Goal: Information Seeking & Learning: Find specific fact

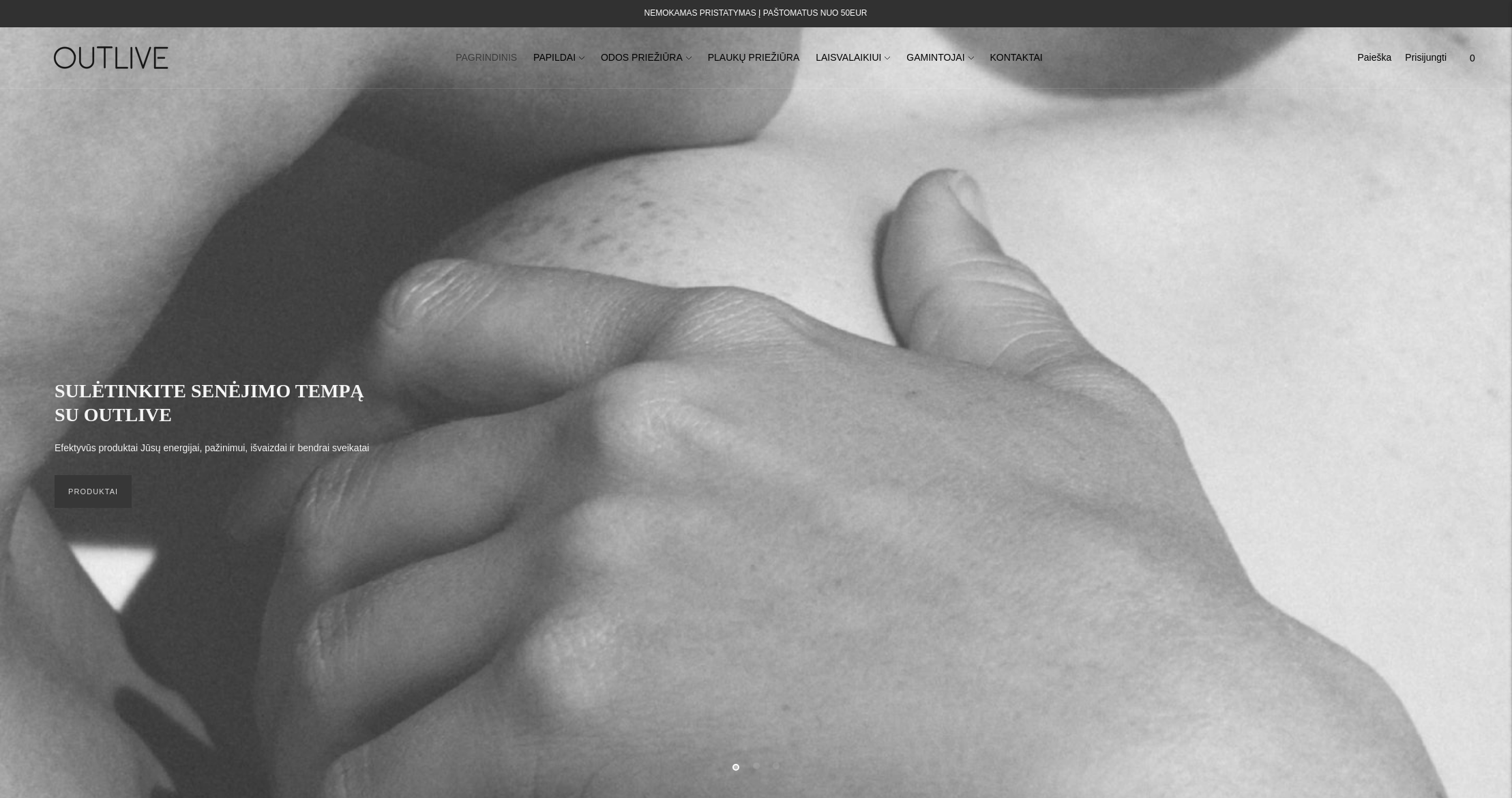
click at [1344, 58] on div "Paieška Išvalyti [GEOGRAPHIC_DATA] 0" at bounding box center [1382, 57] width 204 height 47
click at [1360, 58] on link "Paieška" at bounding box center [1374, 57] width 34 height 30
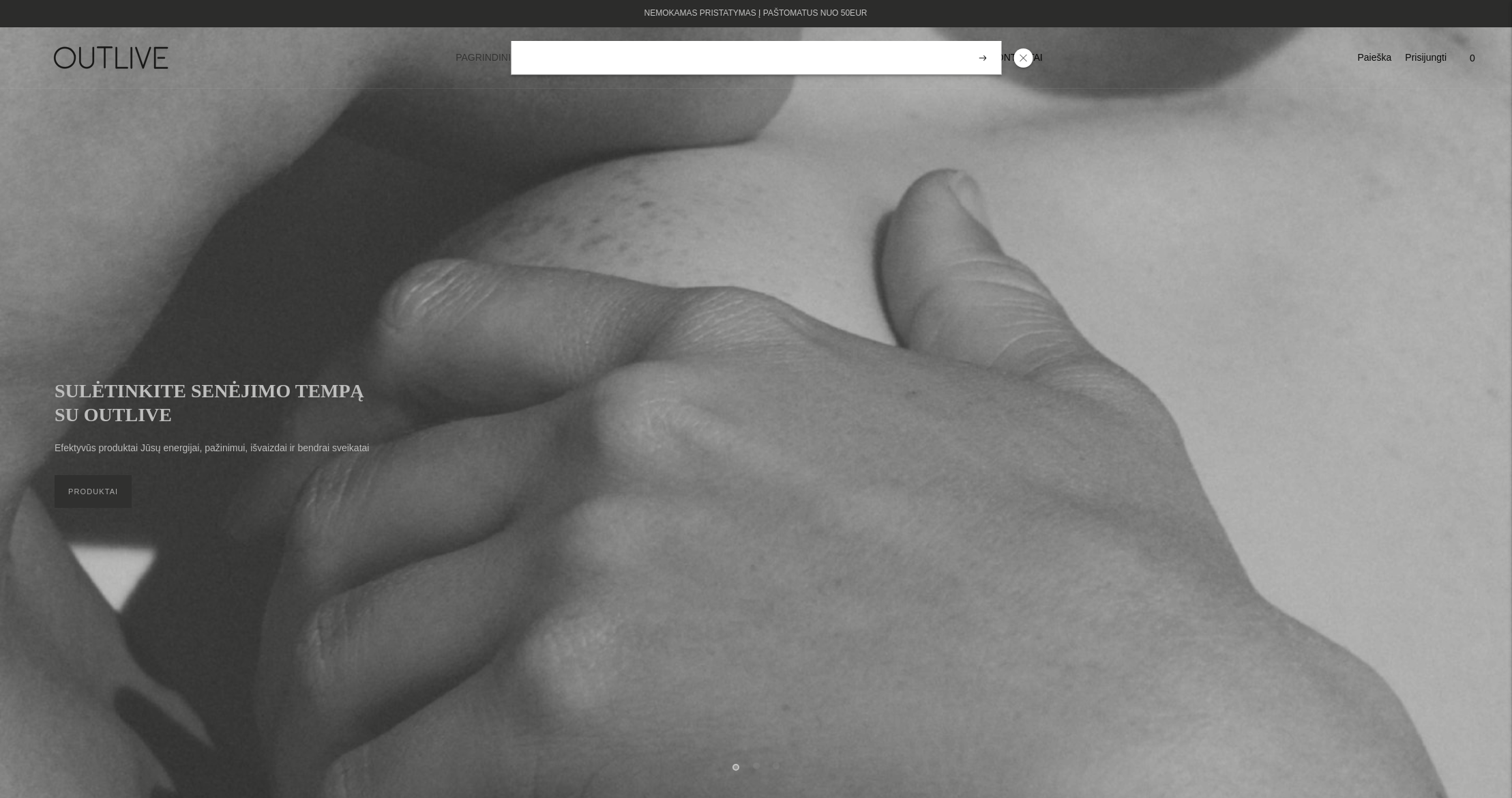
click at [923, 58] on input "search" at bounding box center [756, 58] width 490 height 34
type input "*"
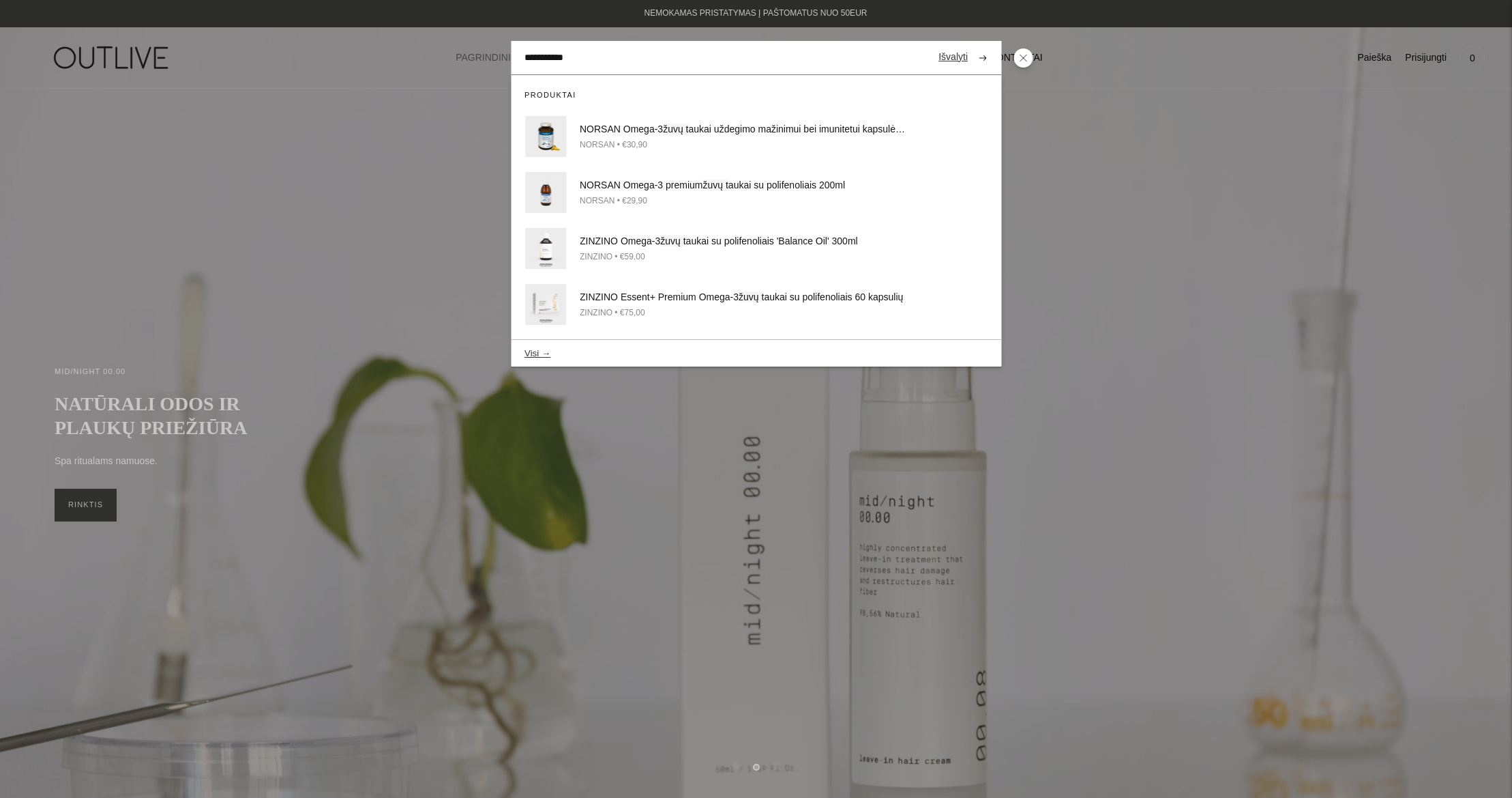
type input "**********"
click at [970, 44] on button "submit" at bounding box center [982, 57] width 24 height 27
